Goal: Task Accomplishment & Management: Manage account settings

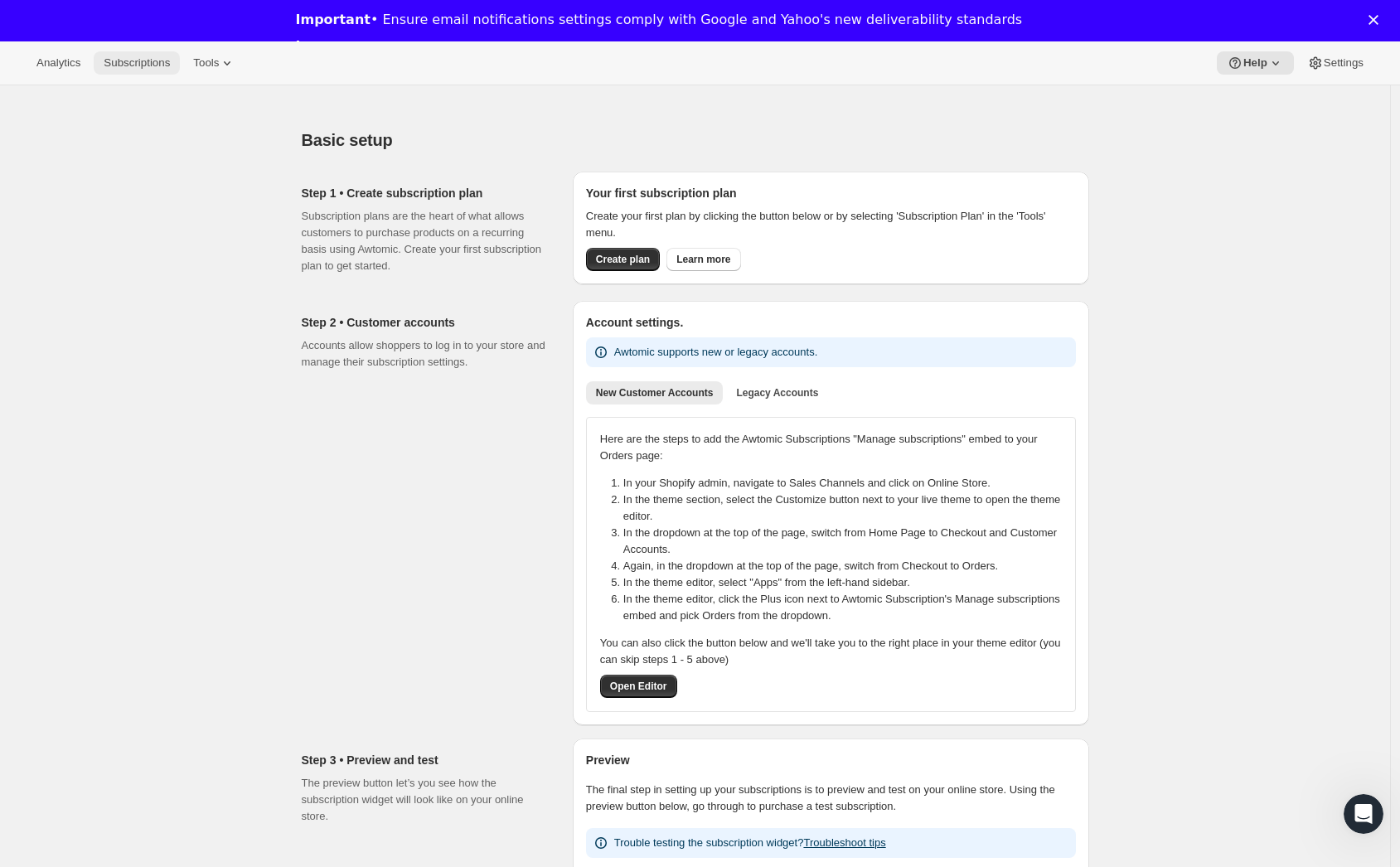
click at [141, 60] on span "Subscriptions" at bounding box center [136, 63] width 67 height 13
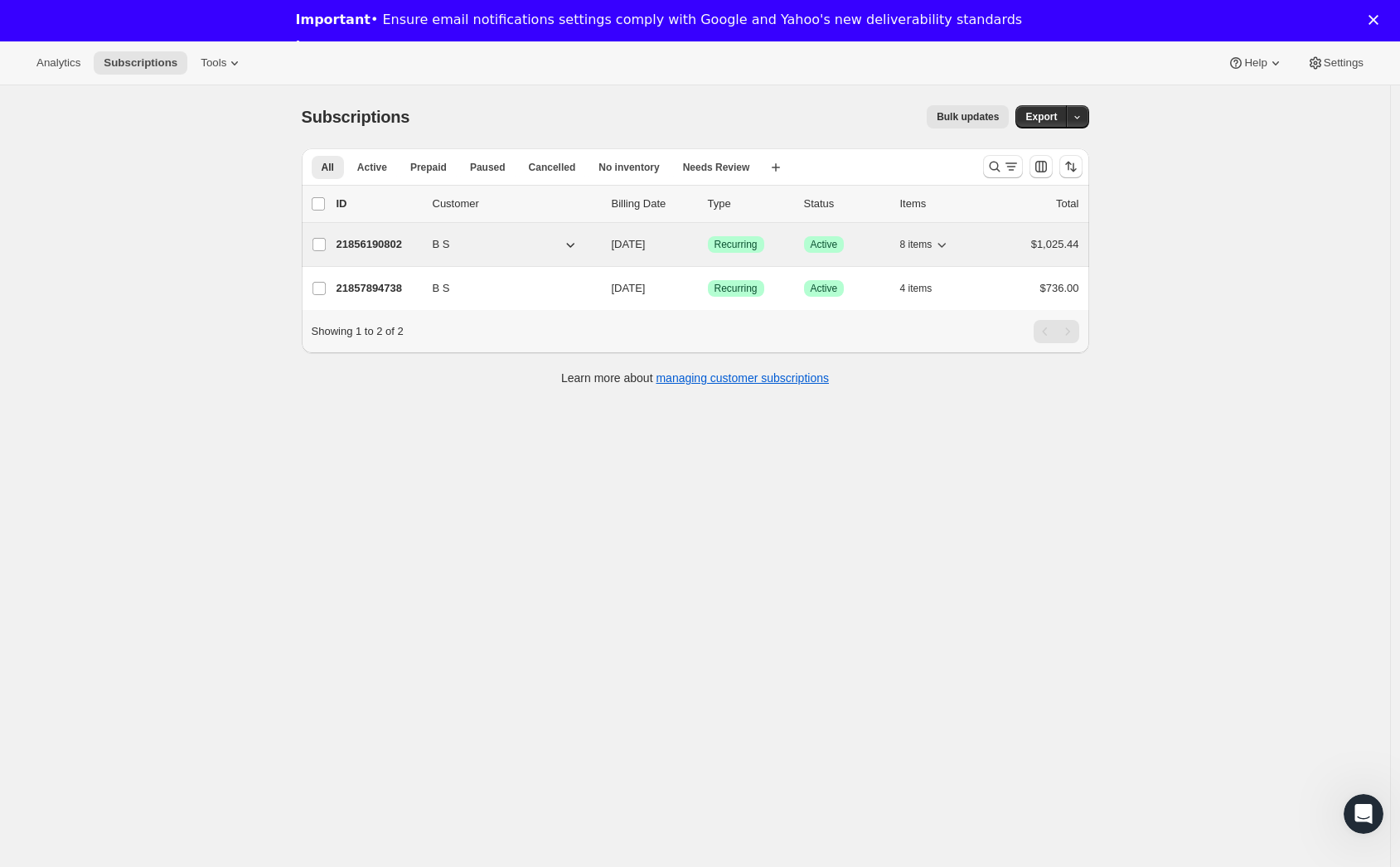
click at [400, 245] on p "21856190802" at bounding box center [378, 245] width 83 height 17
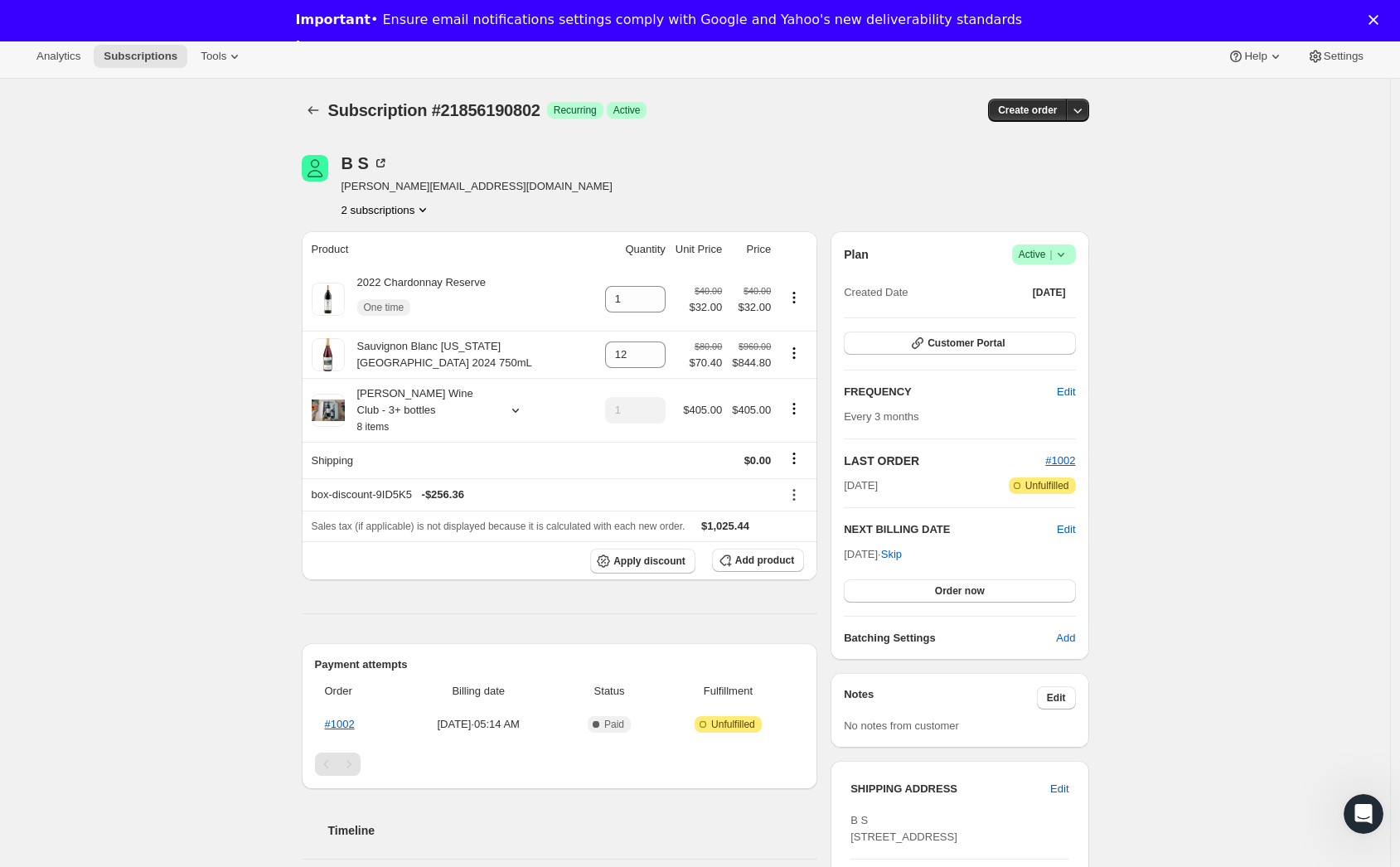
scroll to position [10, 0]
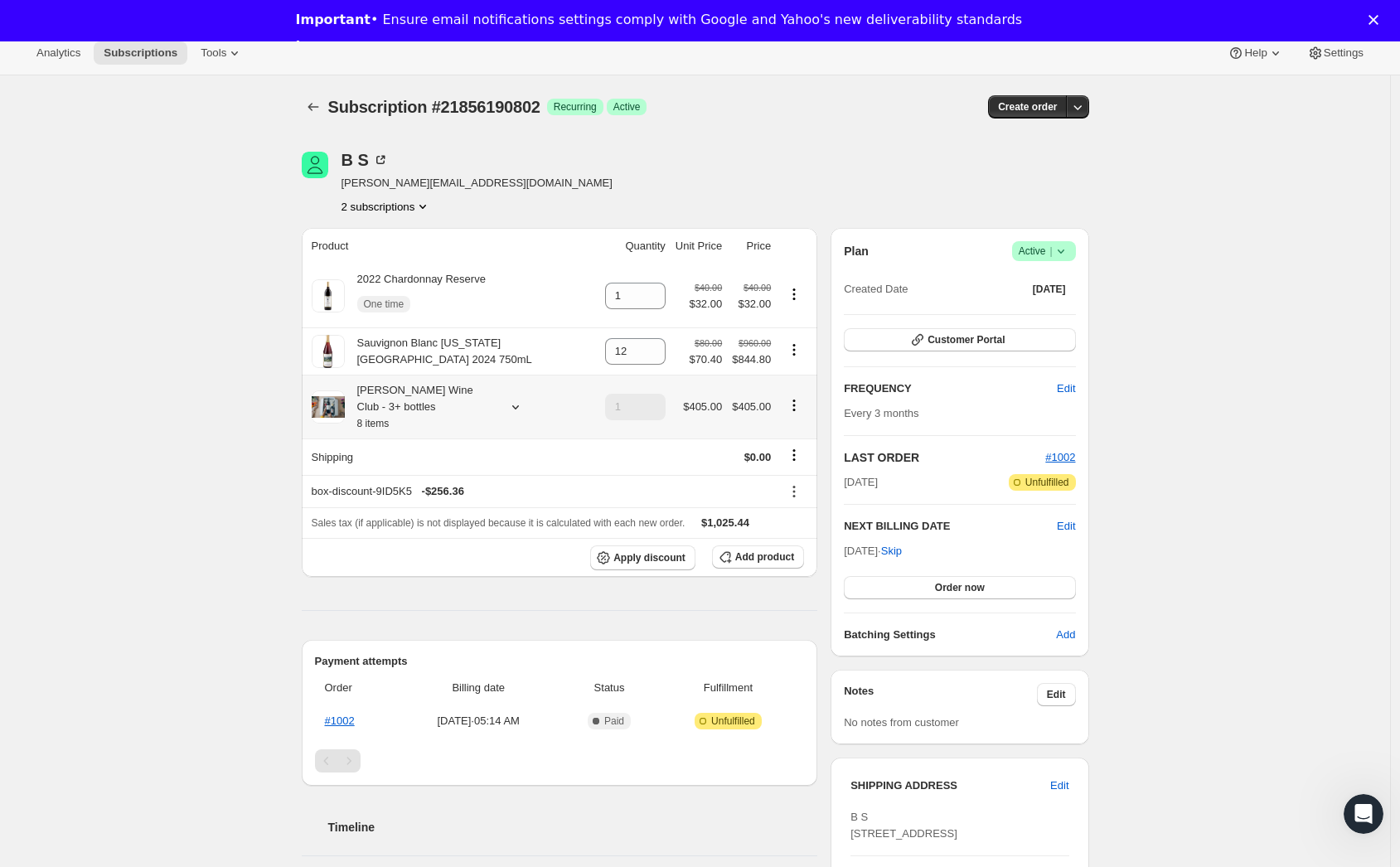
click at [504, 412] on div at bounding box center [511, 407] width 23 height 17
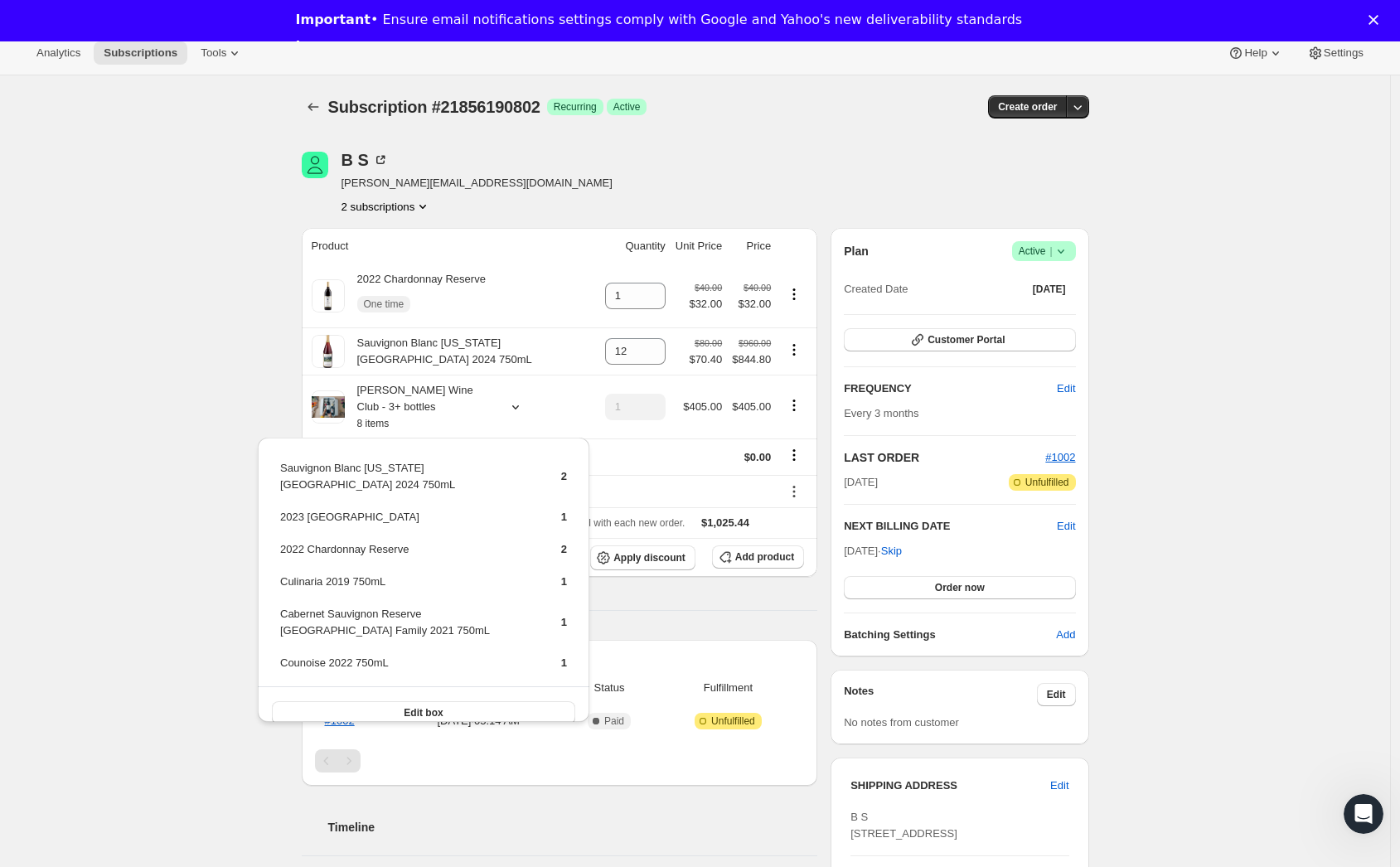
click at [202, 324] on div "Subscription #21856190802. This page is ready Subscription #21856190802 Success…" at bounding box center [694, 707] width 1390 height 1265
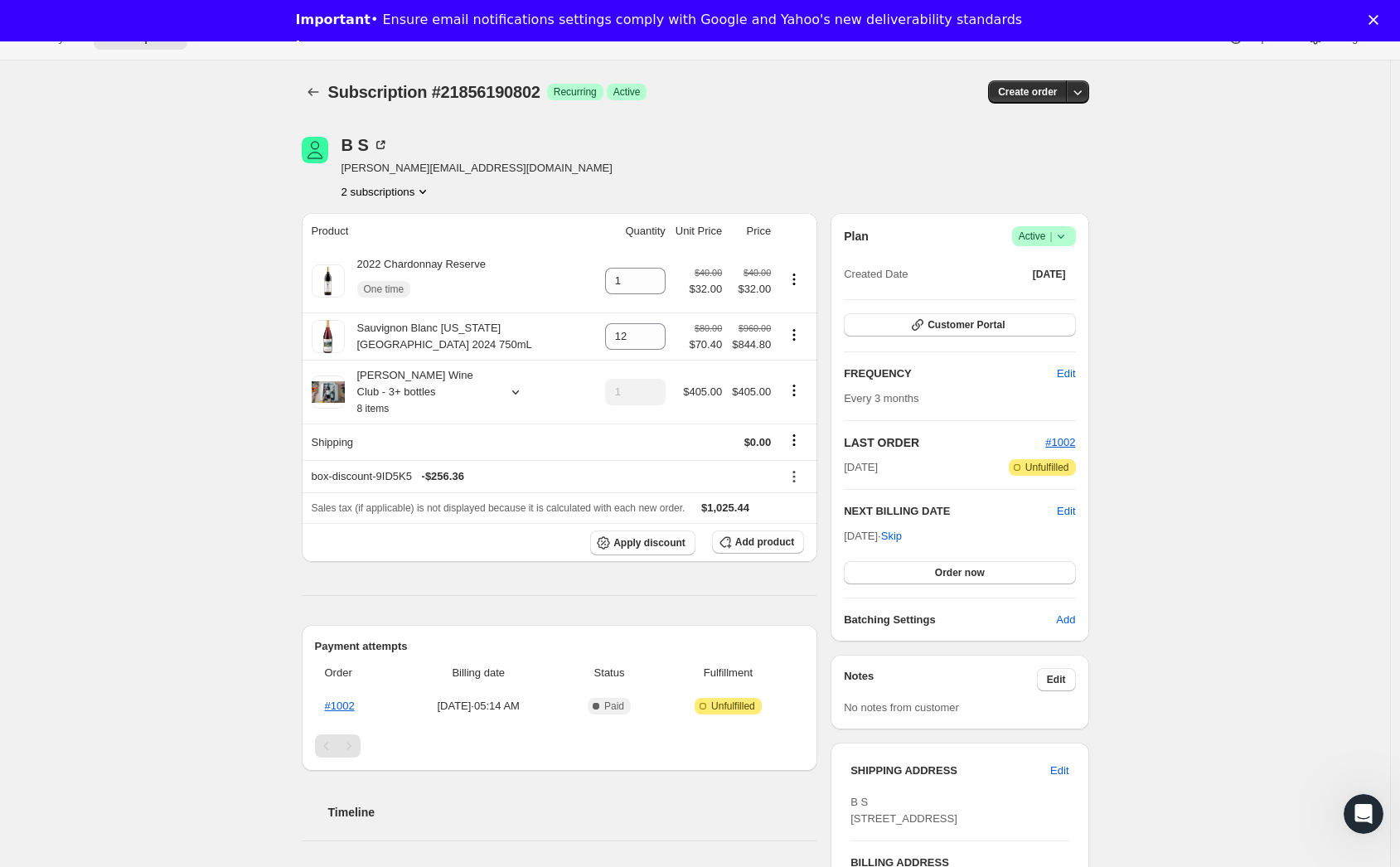
scroll to position [29, 0]
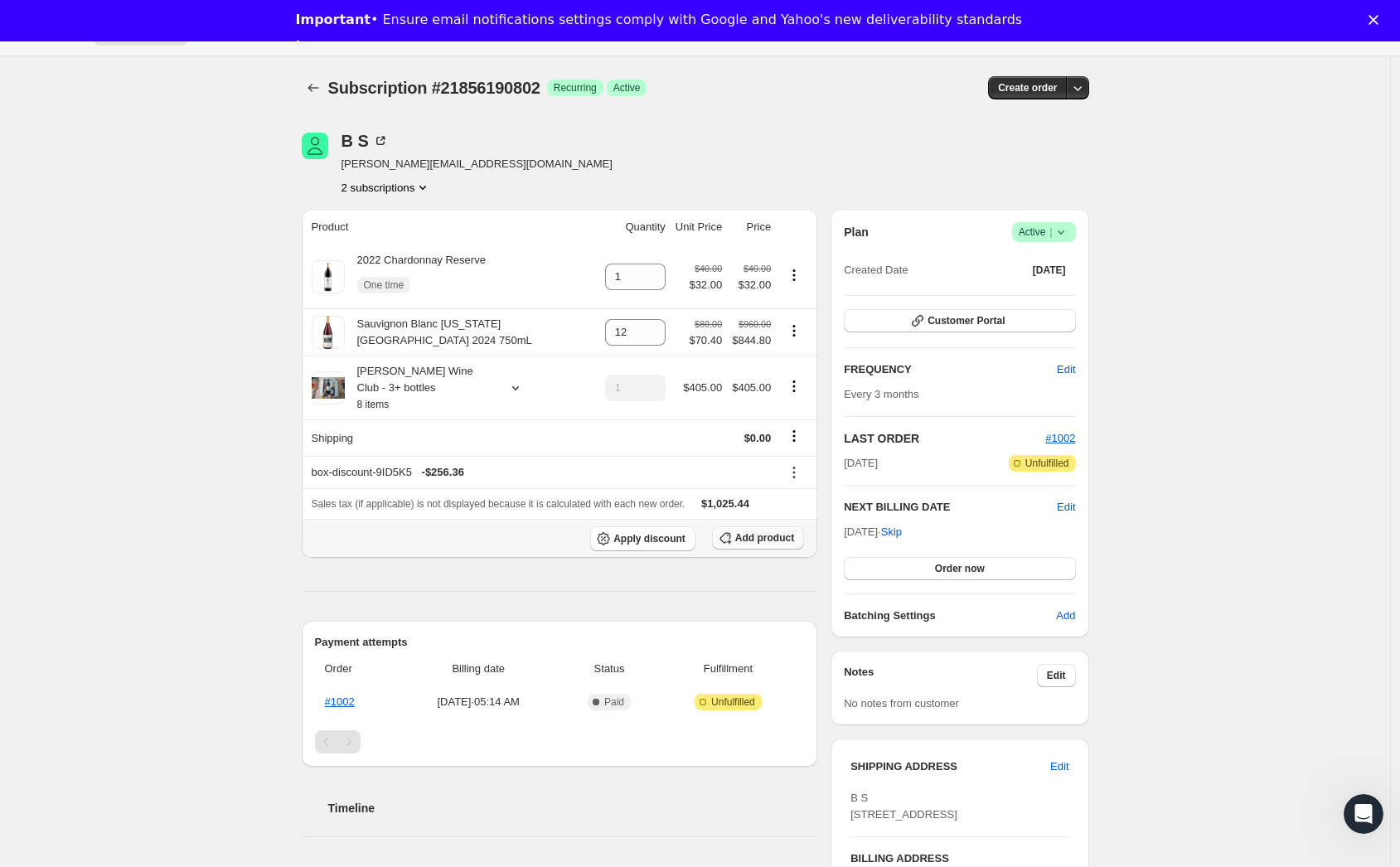
click at [756, 536] on span "Add product" at bounding box center [764, 538] width 59 height 13
